Goal: Task Accomplishment & Management: Manage account settings

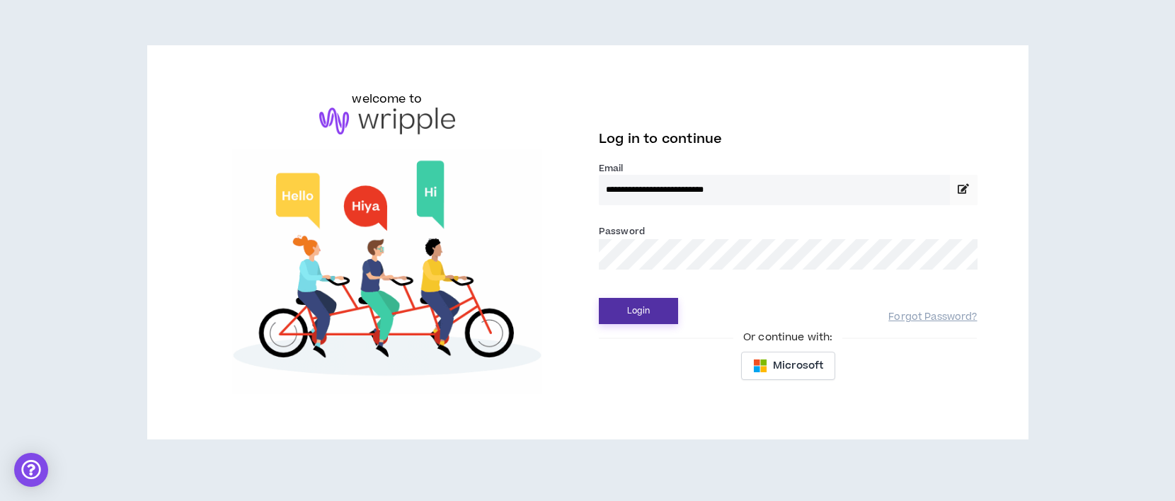
click at [642, 313] on button "Login" at bounding box center [638, 311] width 79 height 26
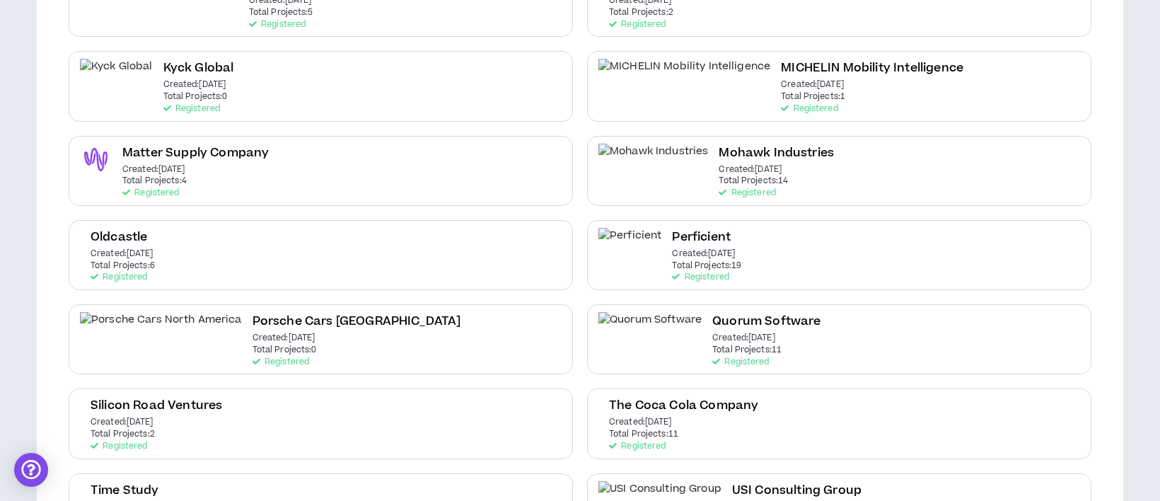
scroll to position [660, 0]
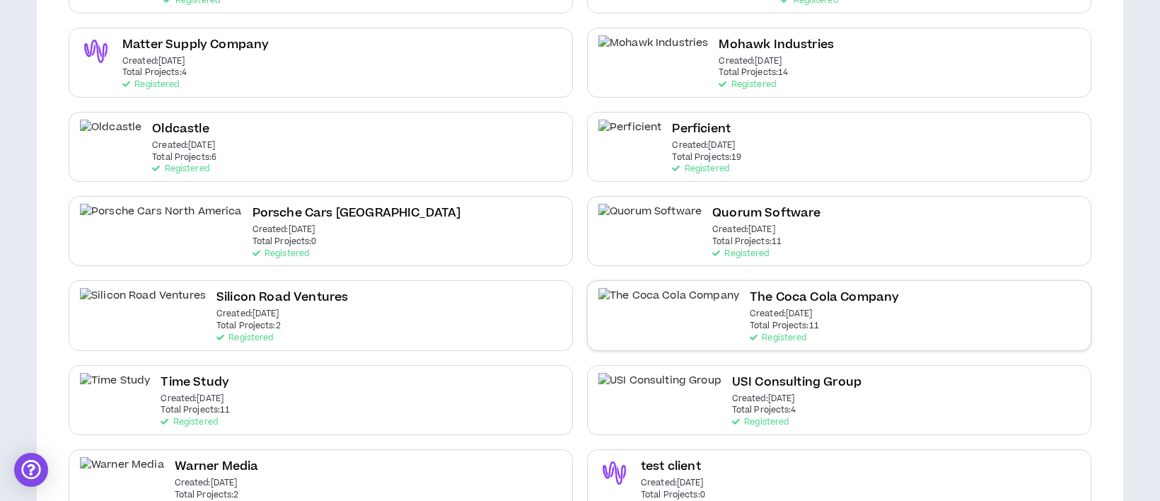
click at [750, 302] on h2 "The Coca Cola Company" at bounding box center [824, 297] width 149 height 19
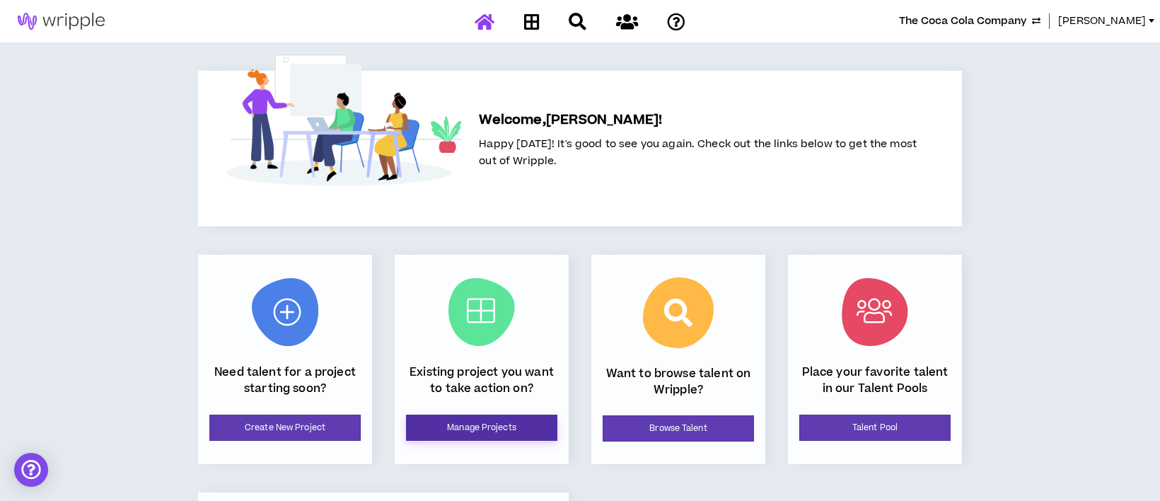
click at [513, 429] on link "Manage Projects" at bounding box center [481, 428] width 151 height 26
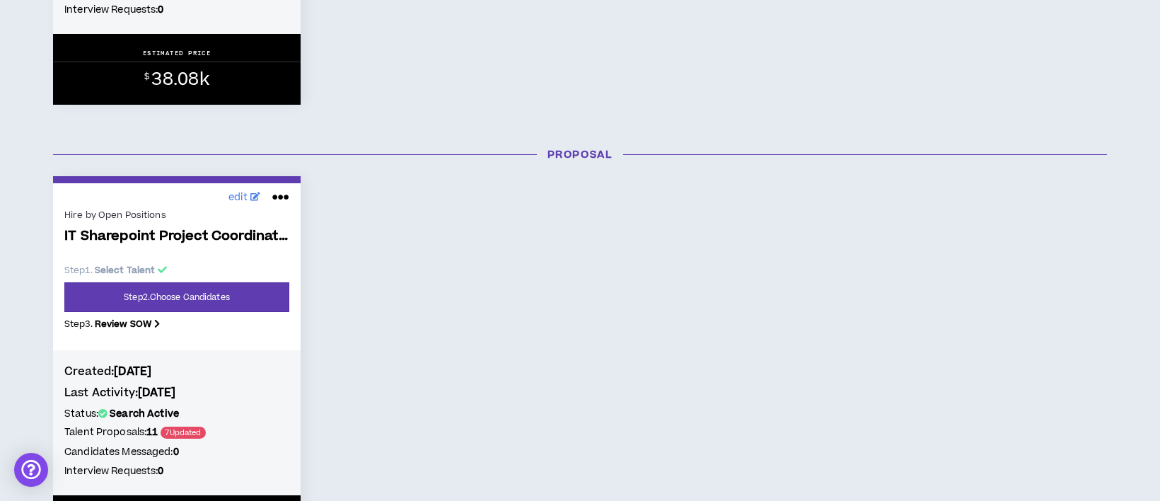
scroll to position [566, 0]
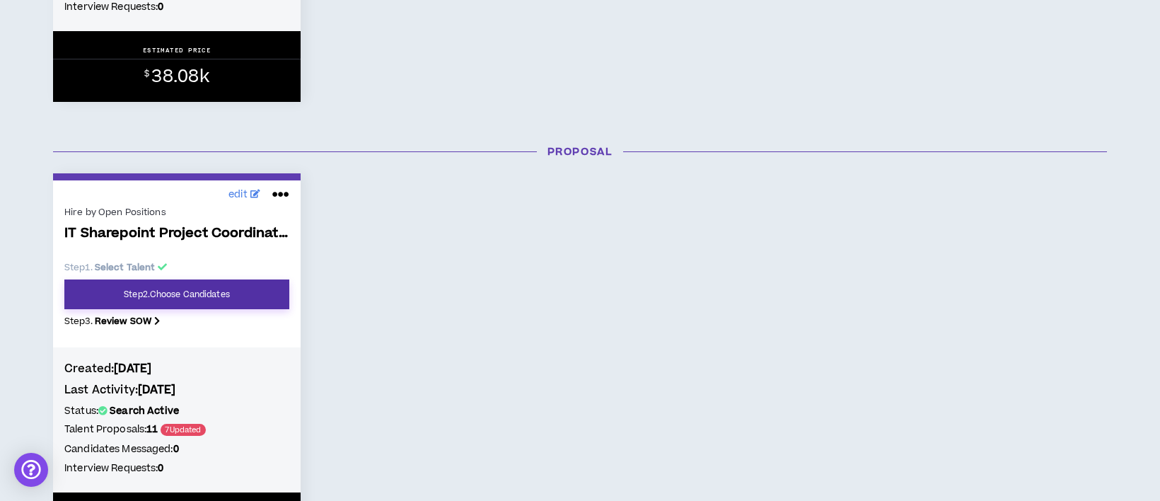
click at [239, 296] on link "Step 2 . Choose Candidates" at bounding box center [176, 295] width 225 height 30
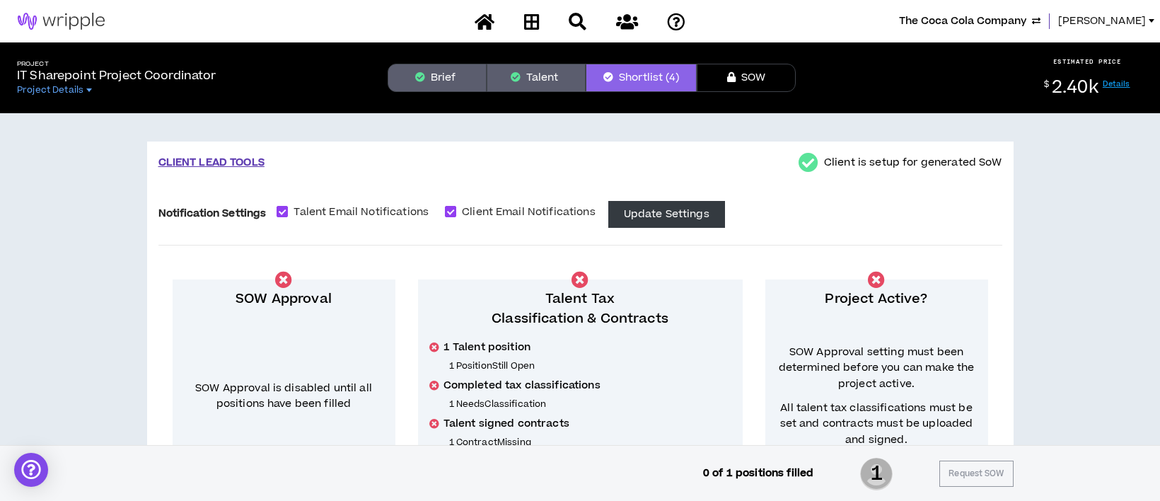
click at [1122, 21] on span "[PERSON_NAME]" at bounding box center [1103, 21] width 88 height 16
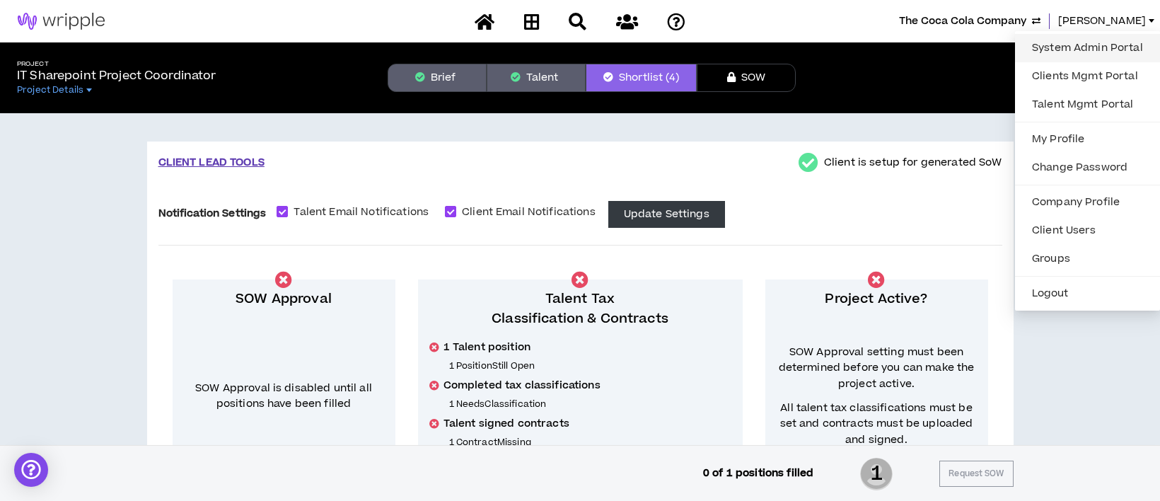
click at [1107, 43] on link "System Admin Portal" at bounding box center [1088, 48] width 128 height 21
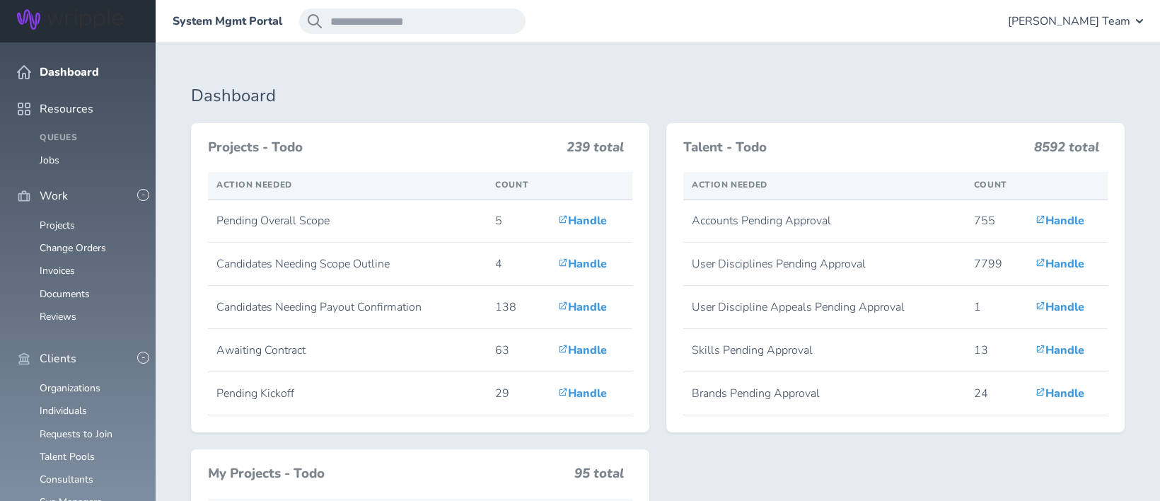
scroll to position [377, 0]
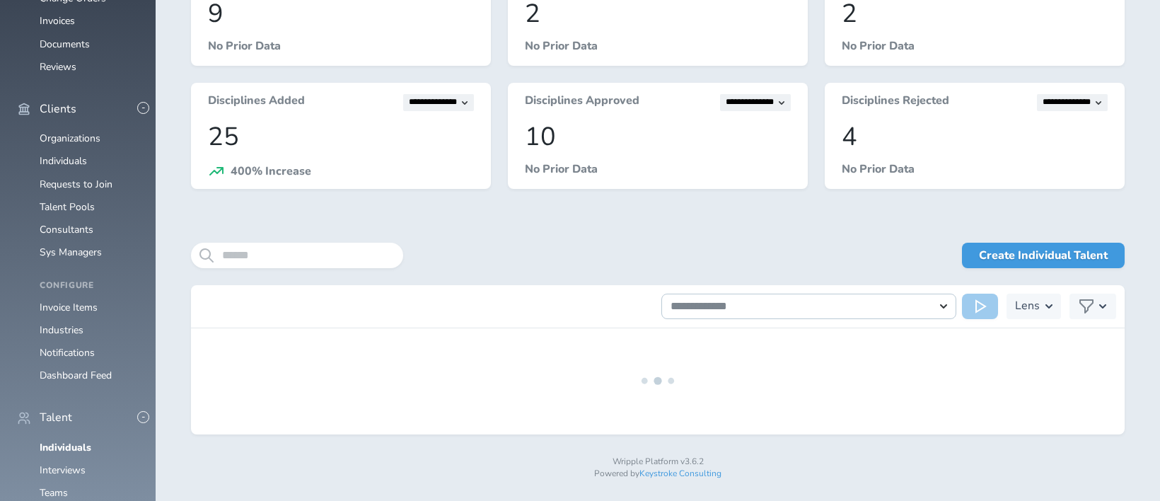
scroll to position [253, 0]
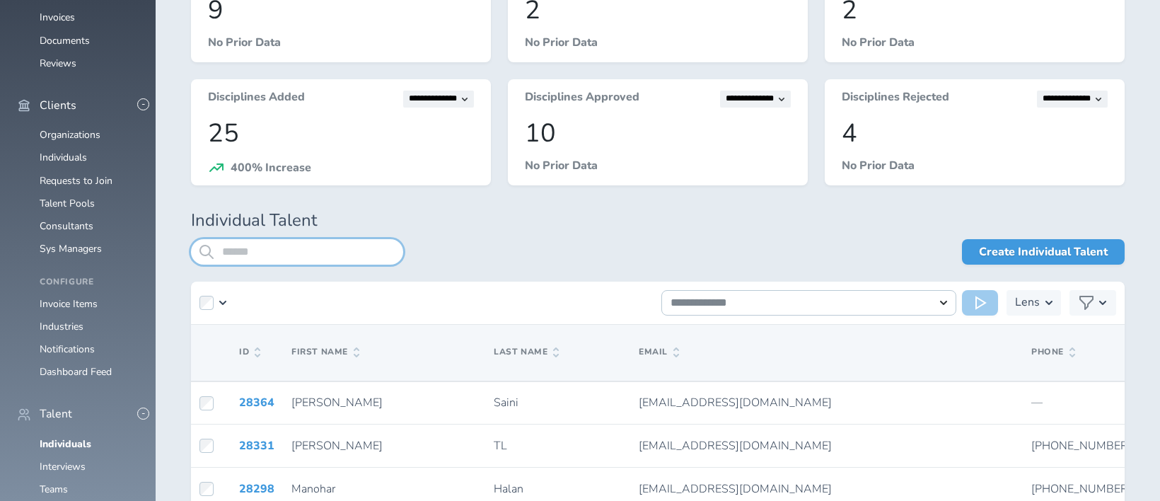
click at [289, 250] on input "search" at bounding box center [297, 251] width 212 height 25
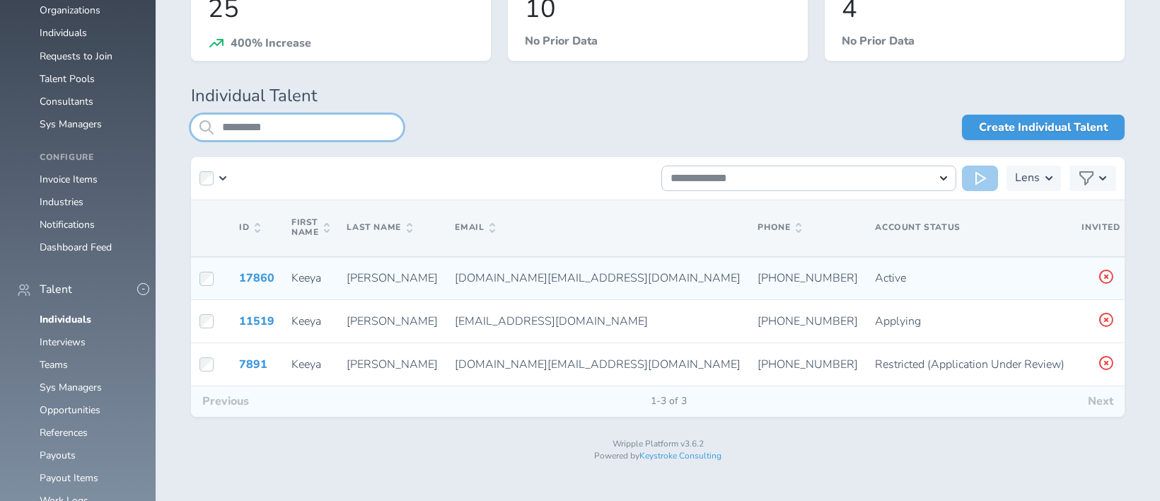
type input "*********"
click at [1151, 275] on icon at bounding box center [1156, 276] width 11 height 13
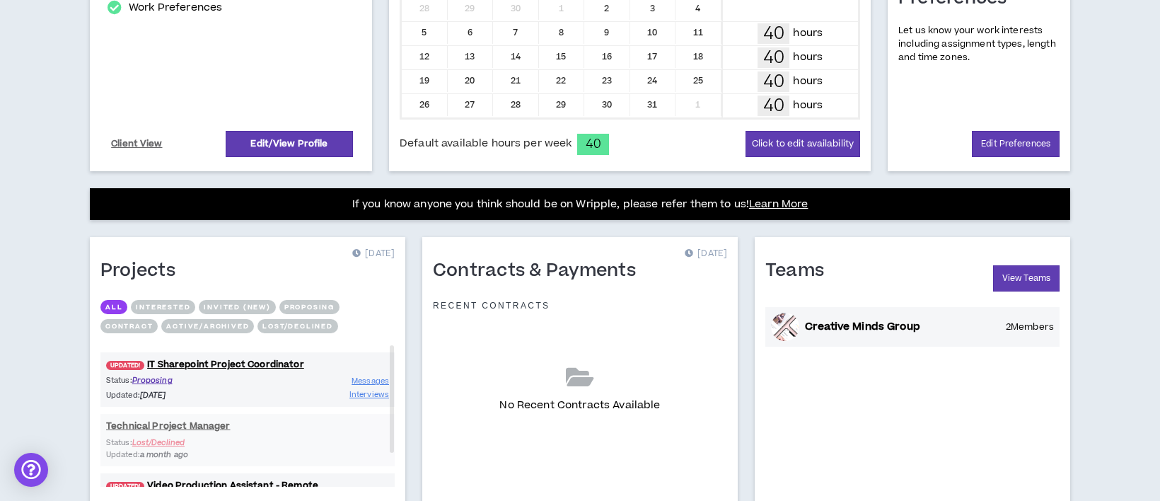
scroll to position [464, 0]
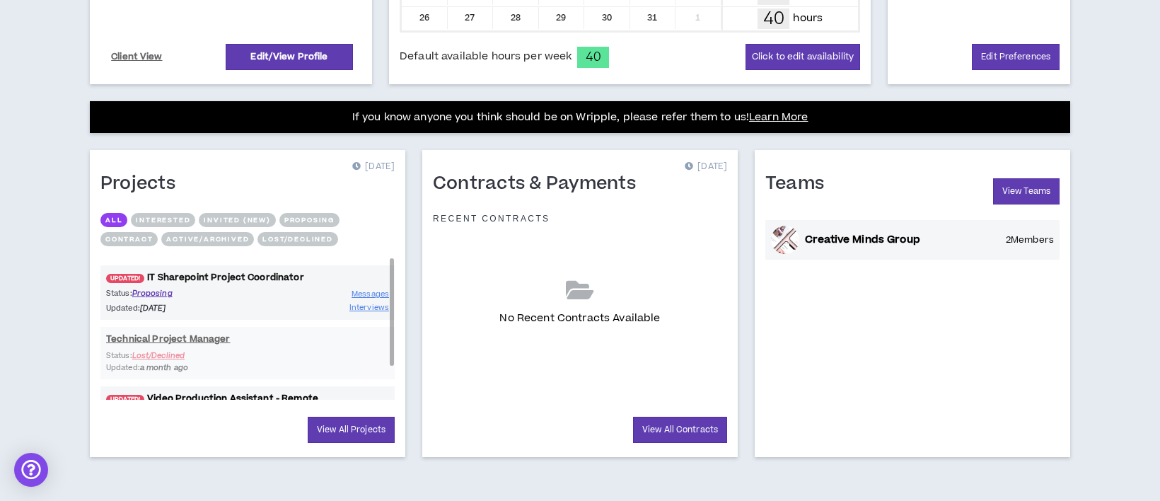
click at [229, 275] on link "UPDATED! IT Sharepoint Project Coordinator" at bounding box center [247, 277] width 294 height 13
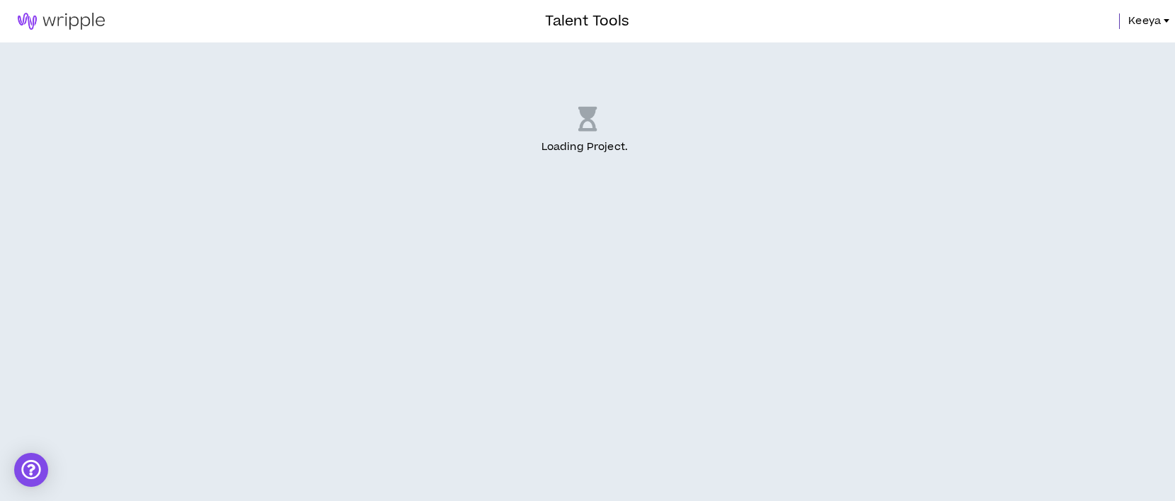
click at [229, 275] on div "Loading Project . .." at bounding box center [587, 271] width 1175 height 459
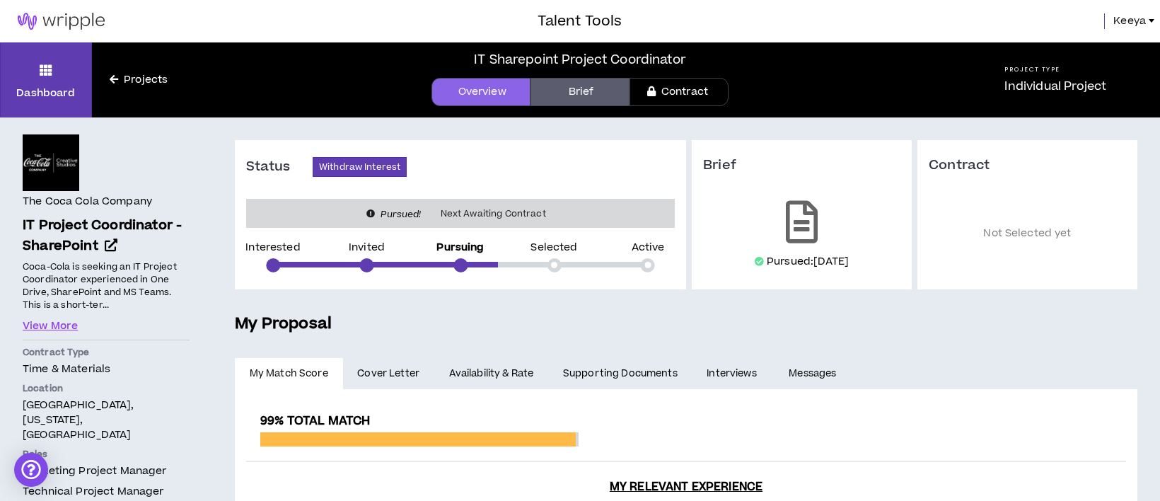
click at [1137, 14] on span "Keeya" at bounding box center [1130, 21] width 33 height 16
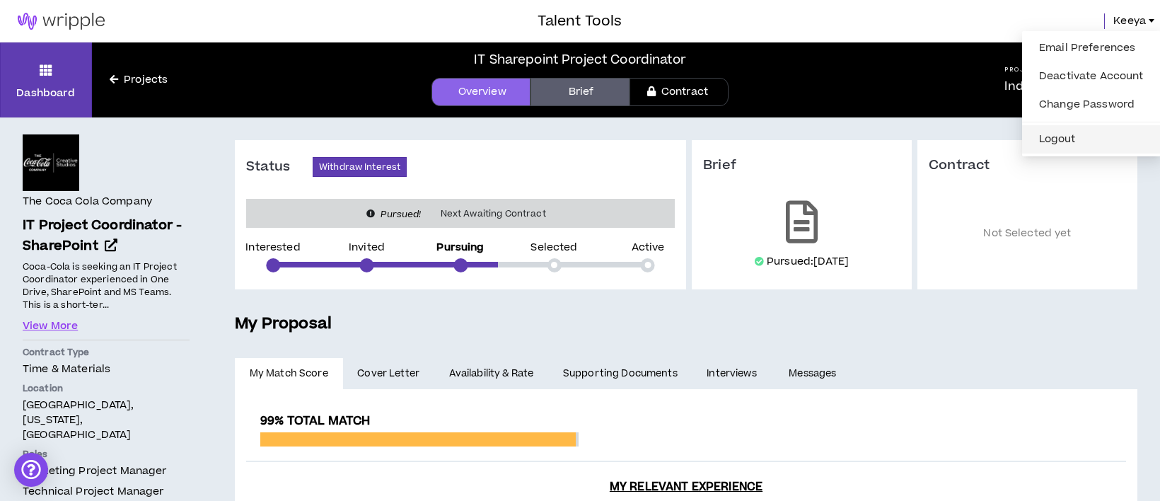
click at [1090, 138] on button "Logout" at bounding box center [1092, 139] width 122 height 21
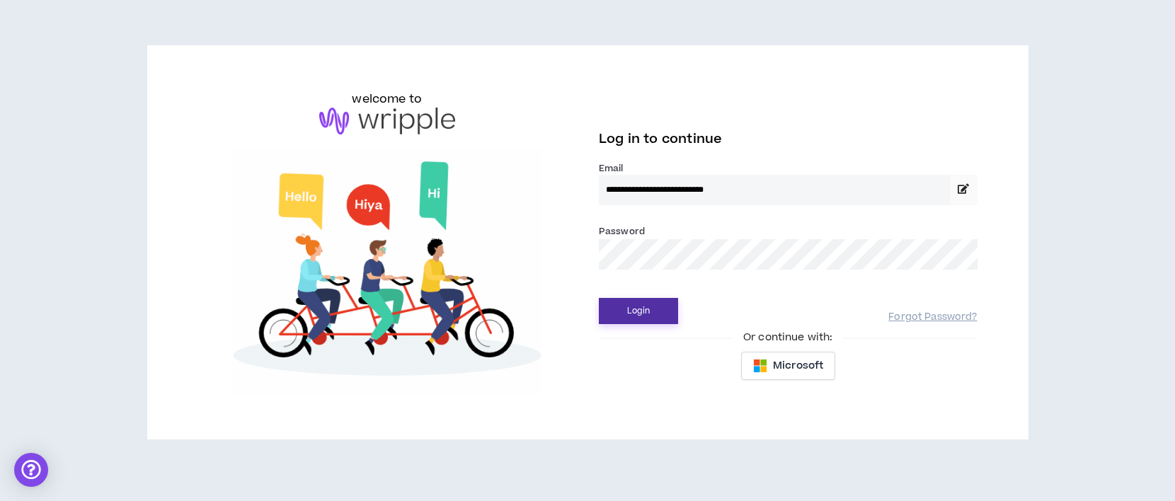
click at [644, 315] on button "Login" at bounding box center [638, 311] width 79 height 26
